Goal: Information Seeking & Learning: Learn about a topic

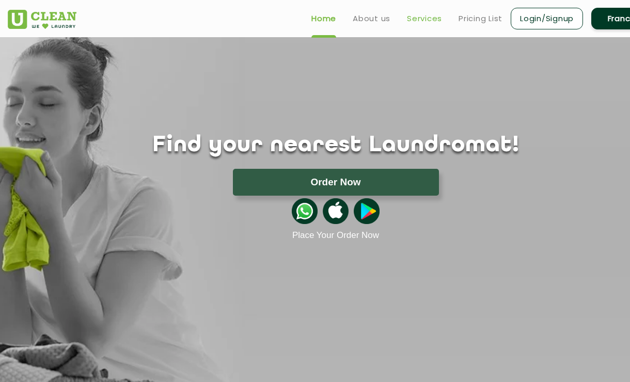
click at [414, 23] on link "Services" at bounding box center [424, 18] width 35 height 12
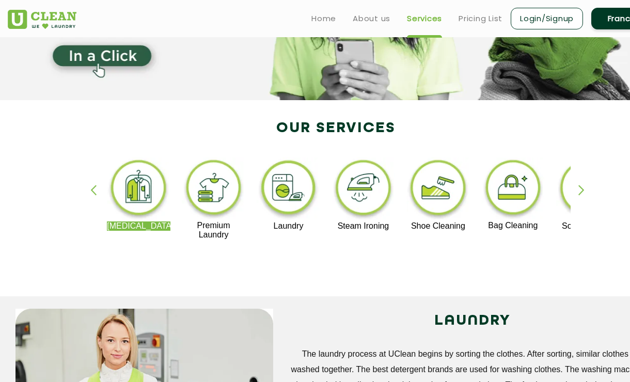
scroll to position [138, 0]
click at [579, 196] on div "button" at bounding box center [586, 199] width 15 height 28
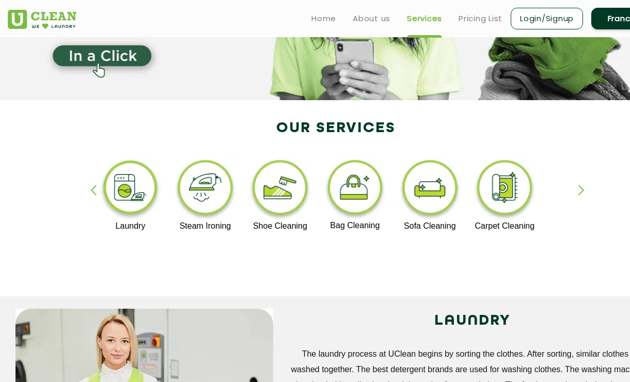
click at [579, 196] on div "button" at bounding box center [586, 199] width 15 height 28
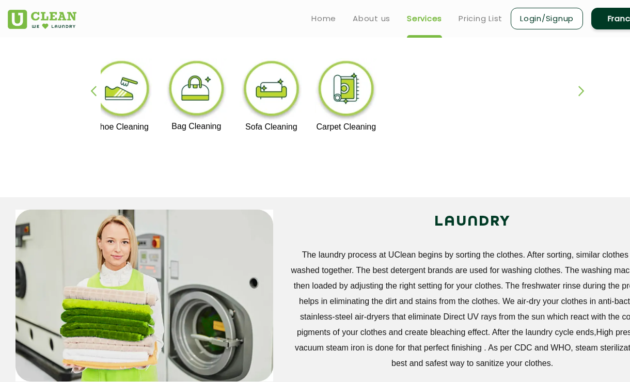
scroll to position [130, 0]
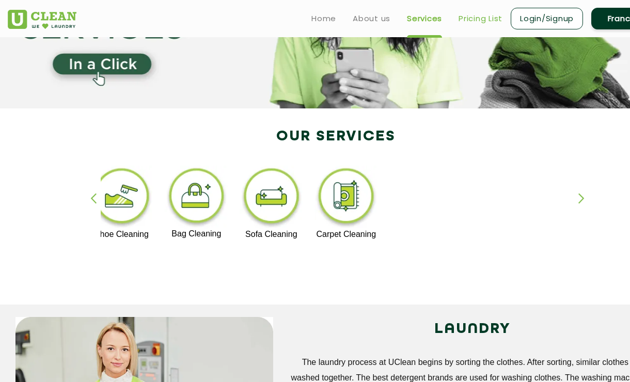
click at [490, 21] on link "Pricing List" at bounding box center [481, 18] width 44 height 12
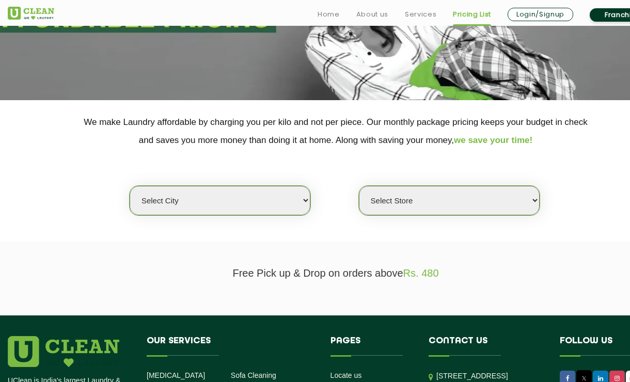
scroll to position [138, 0]
click at [288, 200] on select "Select city [GEOGRAPHIC_DATA] [GEOGRAPHIC_DATA] [GEOGRAPHIC_DATA] [GEOGRAPHIC_D…" at bounding box center [220, 200] width 181 height 29
select select "1"
click at [130, 186] on select "Select city [GEOGRAPHIC_DATA] [GEOGRAPHIC_DATA] [GEOGRAPHIC_DATA] [GEOGRAPHIC_D…" at bounding box center [220, 200] width 181 height 29
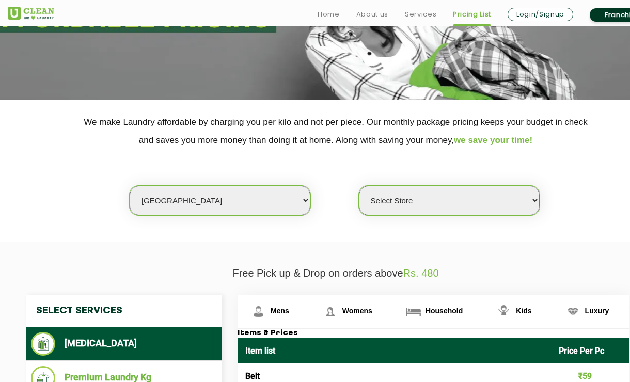
click at [399, 203] on select "Select Store [GEOGRAPHIC_DATA] [GEOGRAPHIC_DATA] 2 [GEOGRAPHIC_DATA] [PERSON_NA…" at bounding box center [449, 200] width 181 height 29
select select "407"
click at [359, 186] on select "Select Store [GEOGRAPHIC_DATA] [GEOGRAPHIC_DATA] 2 [GEOGRAPHIC_DATA] [PERSON_NA…" at bounding box center [449, 200] width 181 height 29
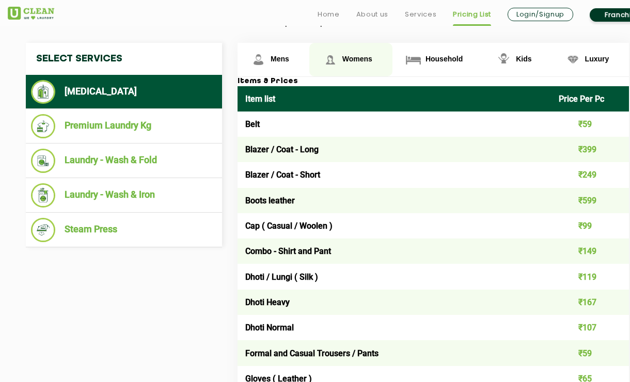
scroll to position [391, 0]
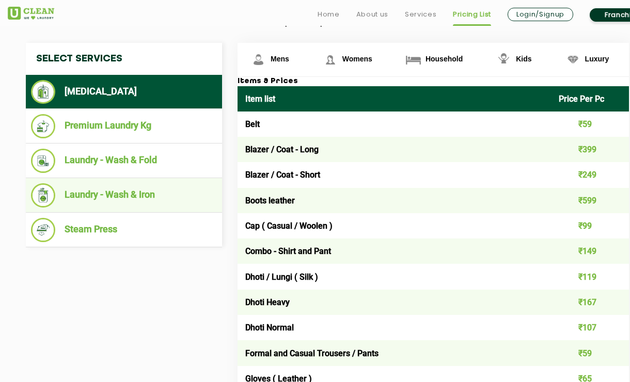
click at [150, 188] on li "Laundry - Wash & Iron" at bounding box center [124, 195] width 186 height 24
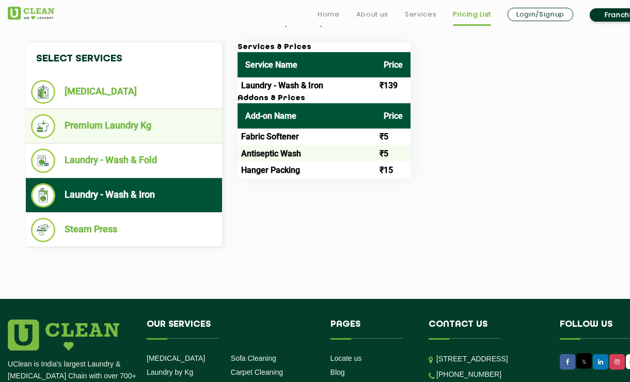
click at [181, 119] on li "Premium Laundry Kg" at bounding box center [124, 126] width 186 height 24
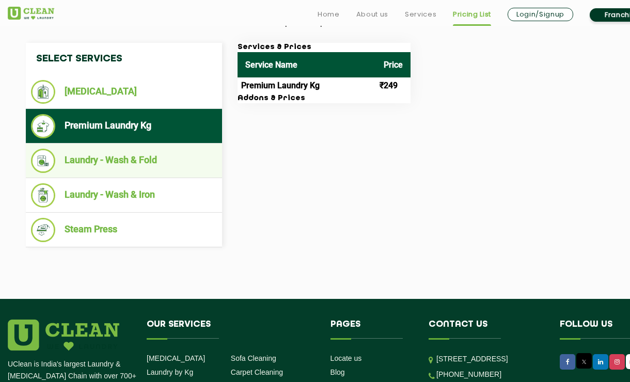
click at [178, 158] on li "Laundry - Wash & Fold" at bounding box center [124, 161] width 186 height 24
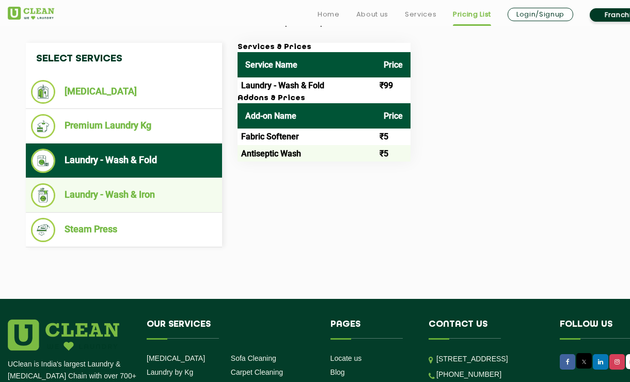
click at [183, 188] on li "Laundry - Wash & Iron" at bounding box center [124, 195] width 186 height 24
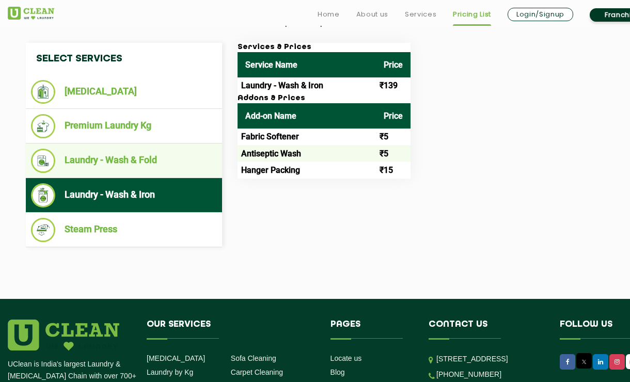
click at [173, 146] on ul "Laundry - Wash & Fold" at bounding box center [124, 161] width 196 height 35
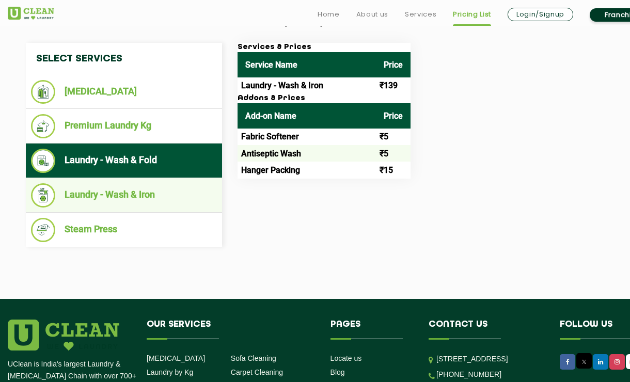
click at [183, 193] on li "Laundry - Wash & Iron" at bounding box center [124, 195] width 186 height 24
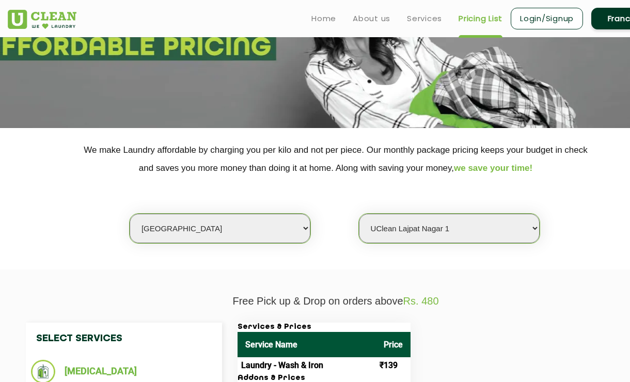
scroll to position [105, 0]
